Goal: Complete application form: Complete application form

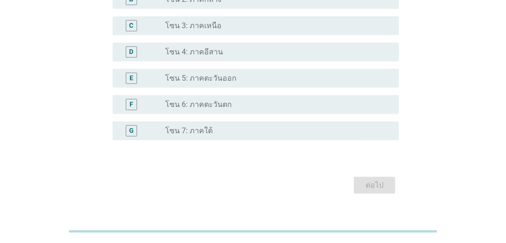
scroll to position [219, 0]
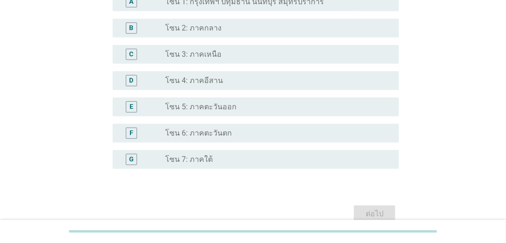
click at [224, 25] on div "radio_button_unchecked โซน 2: ภาคกลาง" at bounding box center [274, 27] width 219 height 9
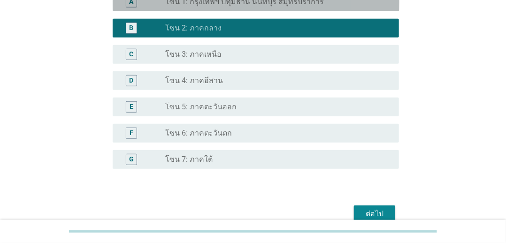
click at [234, 7] on div "radio_button_unchecked โซน 1: กรุงเทพฯ ปทุมธานี นนทบุรี สมุทรปราการ" at bounding box center [278, 1] width 226 height 11
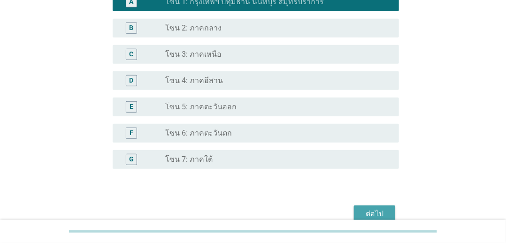
click at [364, 210] on div "ต่อไป" at bounding box center [374, 213] width 26 height 11
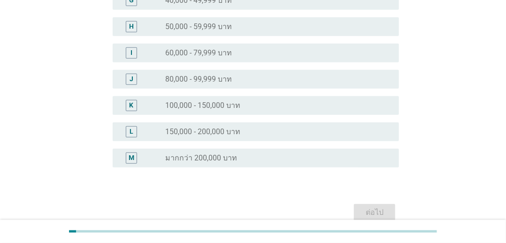
scroll to position [312, 0]
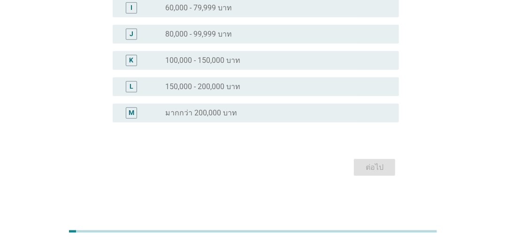
click at [200, 114] on label "มากกว่า 200,000 บาท" at bounding box center [201, 112] width 72 height 9
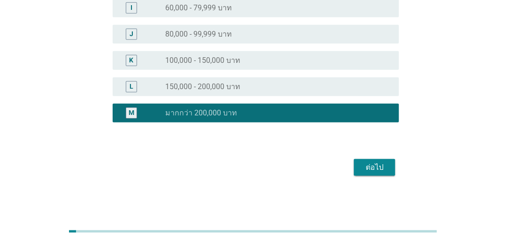
click at [360, 168] on button "ต่อไป" at bounding box center [374, 167] width 41 height 17
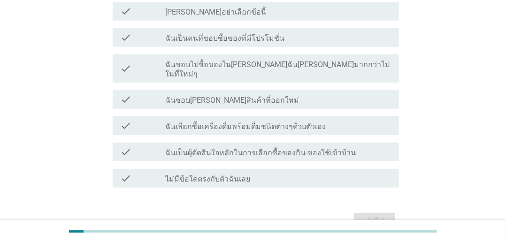
scroll to position [94, 0]
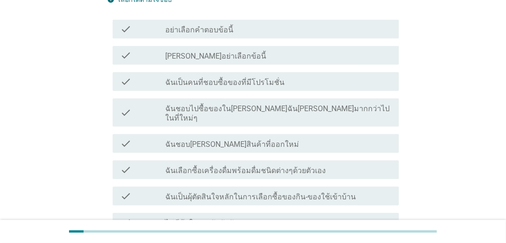
drag, startPoint x: 242, startPoint y: 85, endPoint x: 240, endPoint y: 101, distance: 15.7
click at [242, 85] on label "ฉันเป็นคนที่ชอบซื้อของที่มีโปรโมชั่น" at bounding box center [224, 82] width 119 height 9
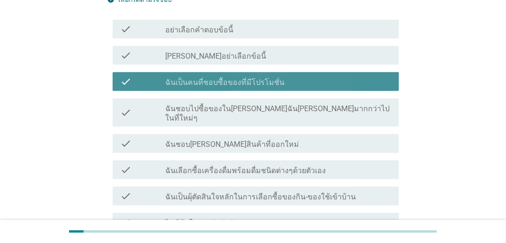
click at [237, 109] on label "ฉันชอบไปซื้อของใน[PERSON_NAME]ฉัน[PERSON_NAME]มากกว่าไปในที่ใหม่ๆ" at bounding box center [278, 113] width 226 height 19
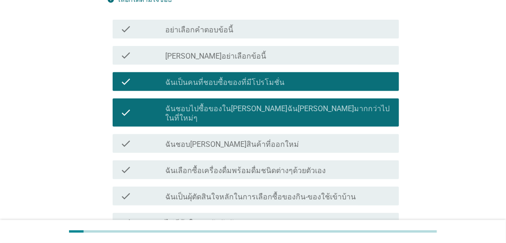
click at [238, 140] on label "ฉันชอบ[PERSON_NAME]สินค้าที่ออกใหม่" at bounding box center [232, 144] width 134 height 9
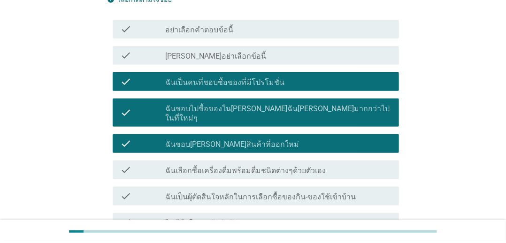
click at [235, 166] on label "ฉันเลือกซื้อเครื่องดื่มพร้อมดื่มชนิดต่างๆด้วยตัวเอง" at bounding box center [245, 170] width 161 height 9
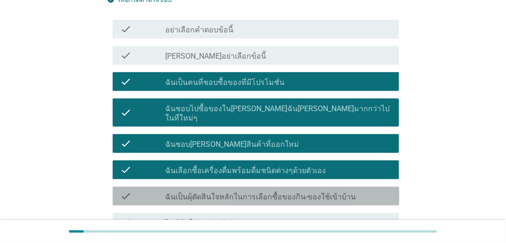
click at [229, 192] on label "ฉันเป็นผุ้ตัดสินใจหลักในการเลือกซื้อของกิน-ของใช้เข้าบ้าน" at bounding box center [260, 196] width 191 height 9
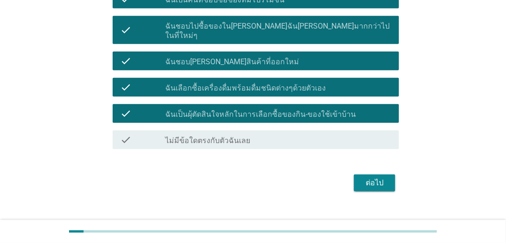
scroll to position [183, 0]
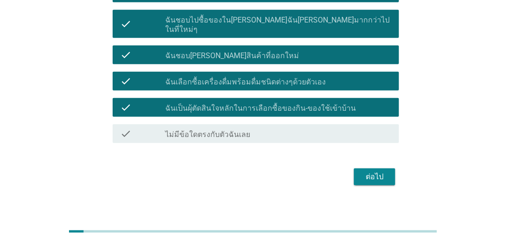
click at [354, 169] on button "ต่อไป" at bounding box center [374, 177] width 41 height 17
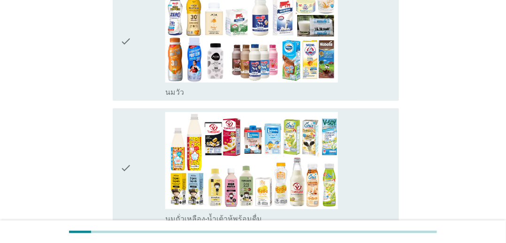
scroll to position [0, 0]
